Goal: Obtain resource: Download file/media

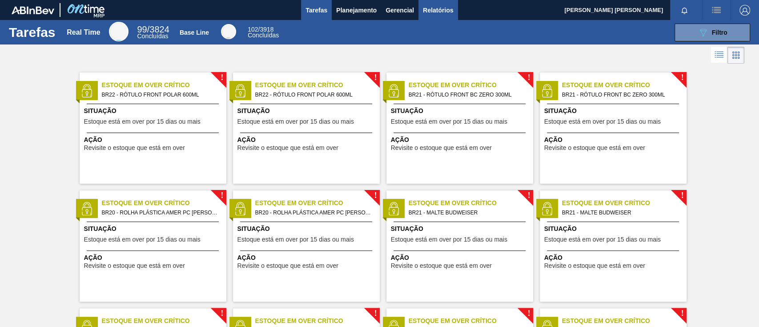
click at [448, 9] on span "Relatórios" at bounding box center [438, 10] width 30 height 11
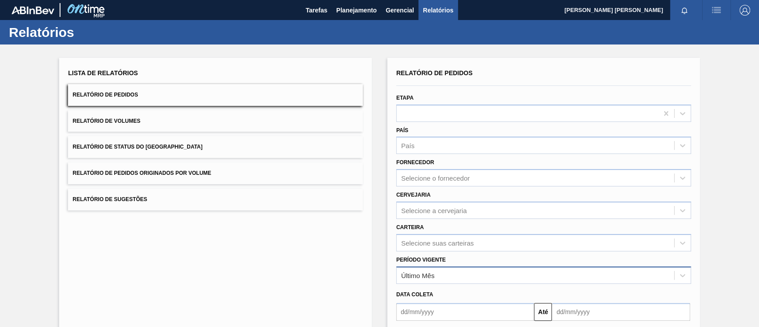
click at [423, 273] on div "Último Mês" at bounding box center [417, 275] width 33 height 8
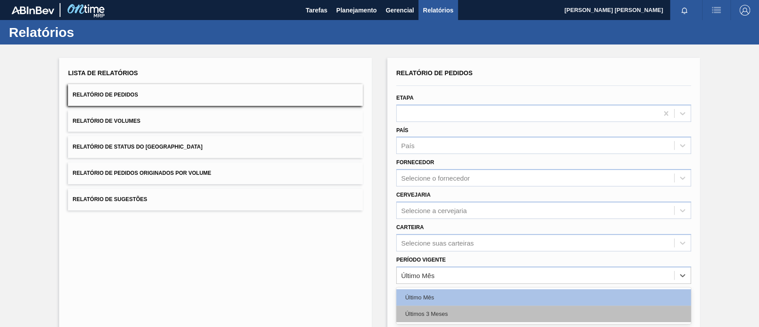
click at [433, 315] on div "Últimos 3 Meses" at bounding box center [543, 313] width 295 height 16
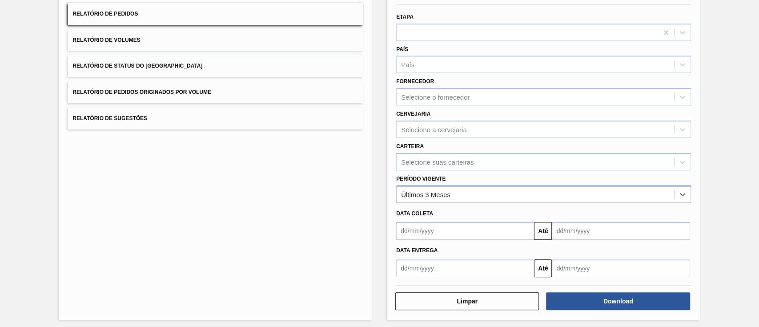
scroll to position [84, 0]
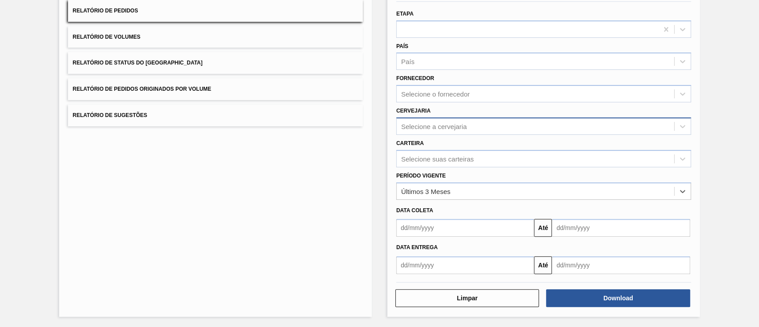
click at [468, 123] on div "Selecione a cervejaria" at bounding box center [535, 126] width 277 height 13
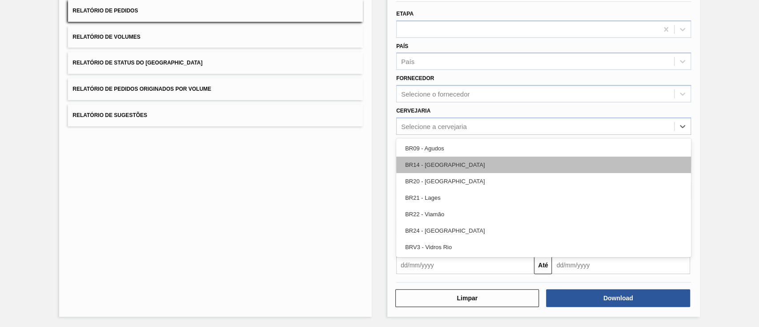
click at [455, 160] on div "BR14 - [GEOGRAPHIC_DATA]" at bounding box center [543, 165] width 295 height 16
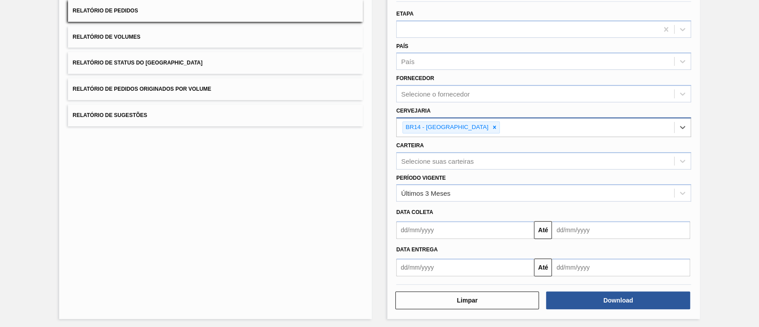
click at [522, 129] on div "BR14 - [GEOGRAPHIC_DATA]" at bounding box center [535, 127] width 277 height 18
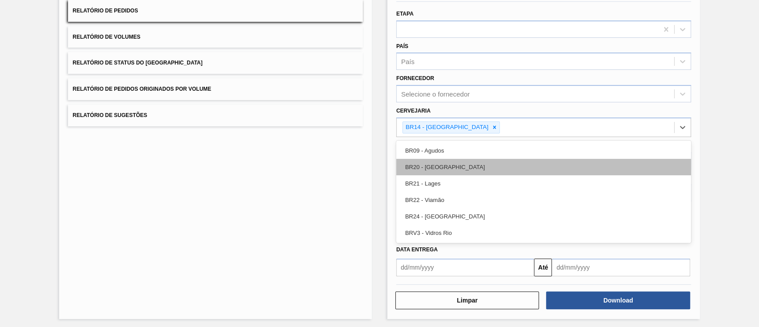
click at [493, 165] on div "BR20 - [GEOGRAPHIC_DATA]" at bounding box center [543, 167] width 295 height 16
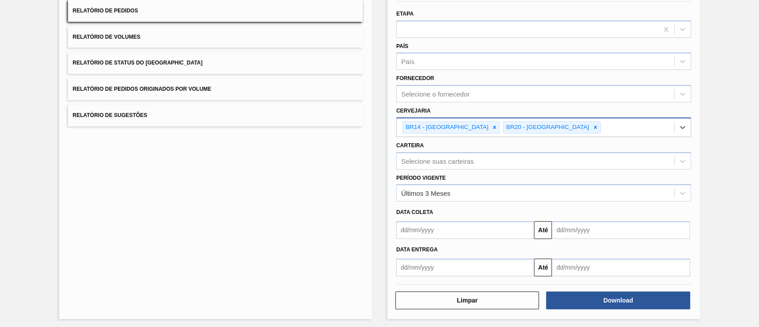
click at [560, 118] on div "BR14 - [GEOGRAPHIC_DATA] BR20 - [GEOGRAPHIC_DATA]" at bounding box center [535, 127] width 277 height 18
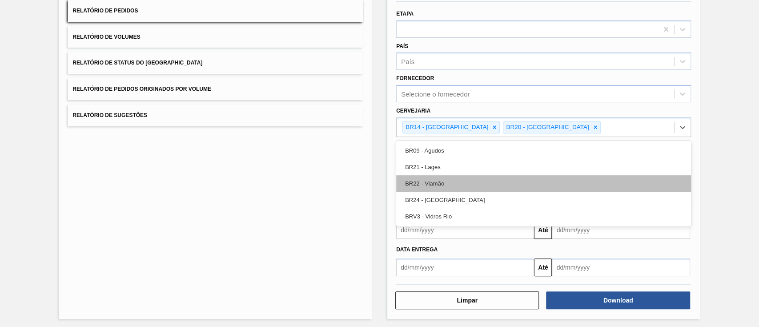
click at [474, 181] on div "BR22 - Viamão" at bounding box center [543, 183] width 295 height 16
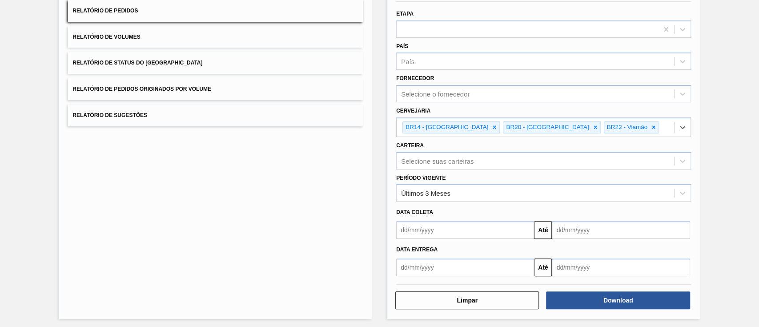
scroll to position [86, 0]
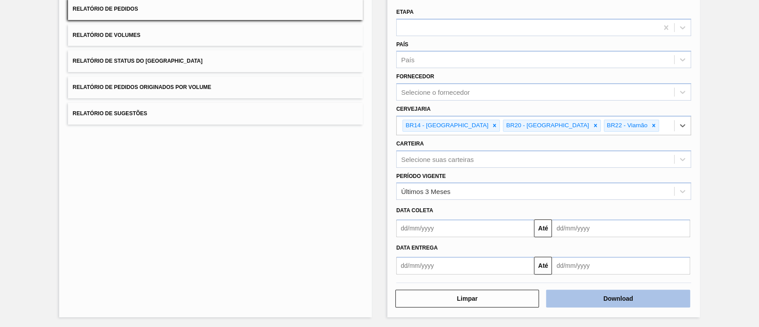
click at [626, 301] on button "Download" at bounding box center [618, 298] width 144 height 18
click at [640, 301] on button "Download" at bounding box center [618, 298] width 144 height 18
